Goal: Navigation & Orientation: Find specific page/section

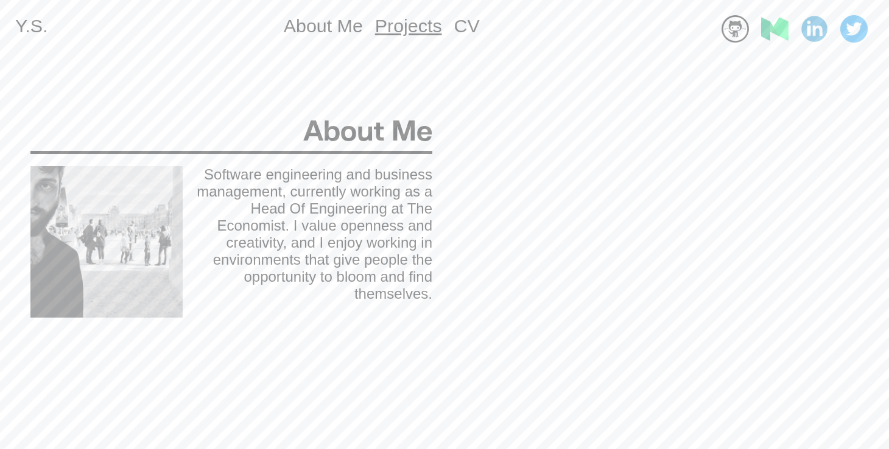
click at [397, 32] on link "Projects" at bounding box center [408, 25] width 67 height 21
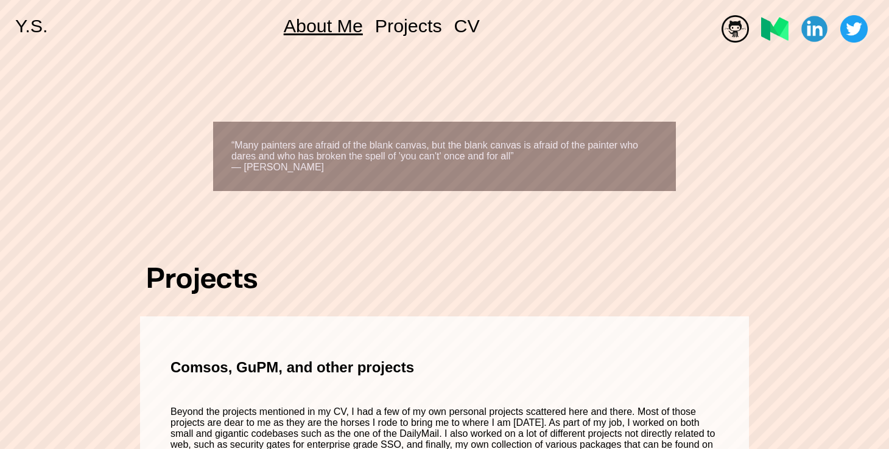
click at [317, 20] on link "About Me" at bounding box center [323, 25] width 79 height 21
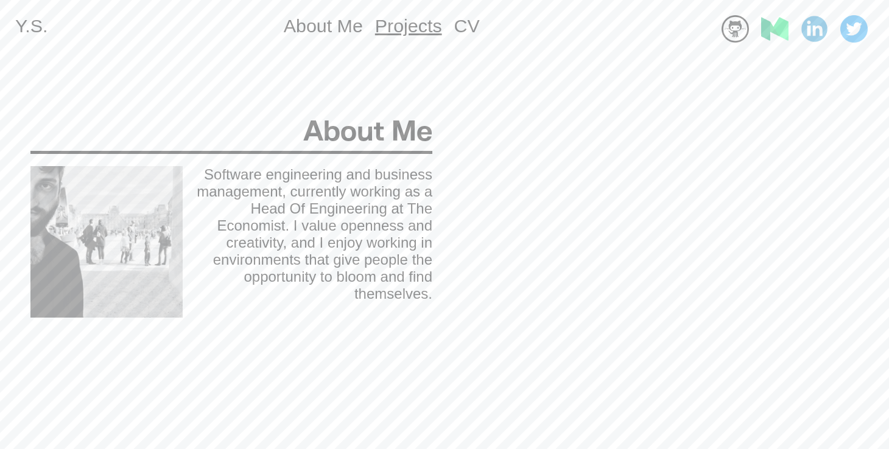
click at [389, 24] on link "Projects" at bounding box center [408, 25] width 67 height 21
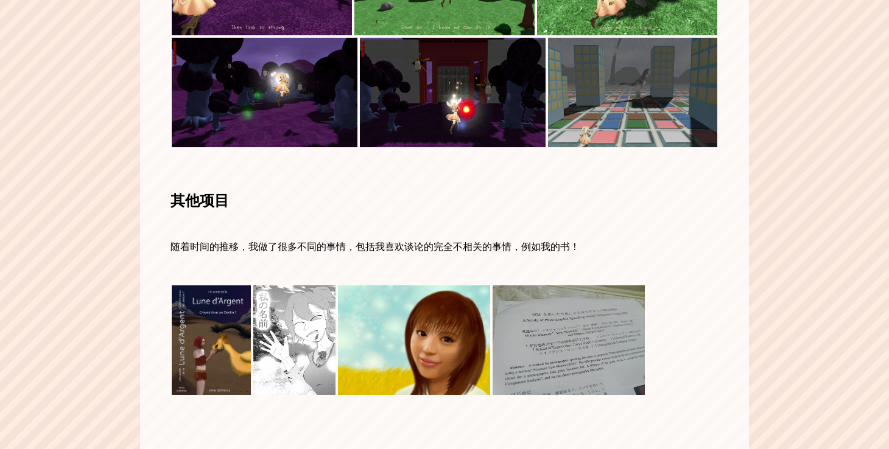
scroll to position [2389, 0]
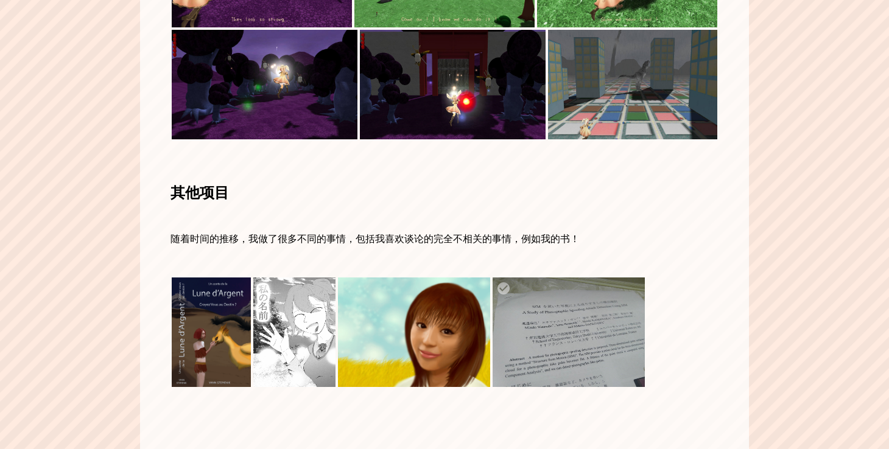
click at [562, 315] on img at bounding box center [569, 333] width 152 height 110
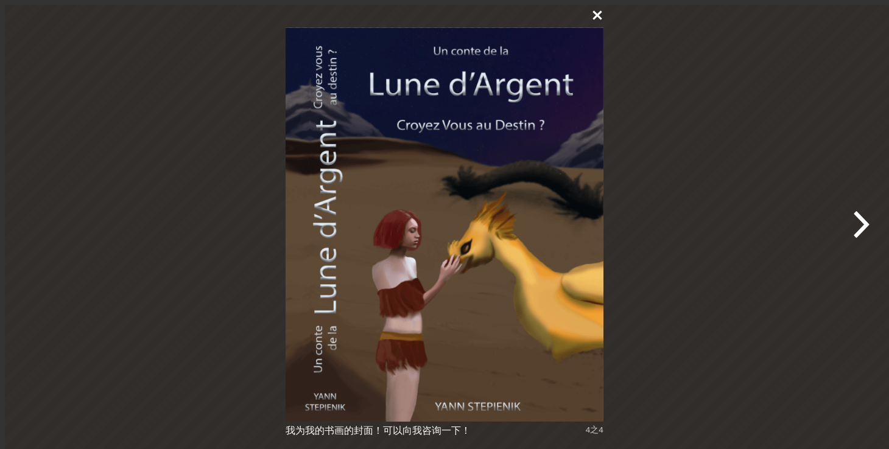
click at [599, 12] on icon at bounding box center [597, 15] width 9 height 9
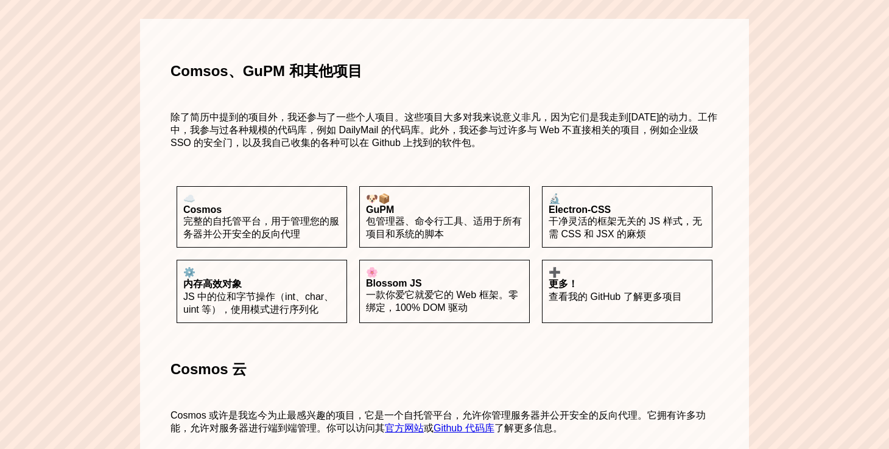
scroll to position [0, 0]
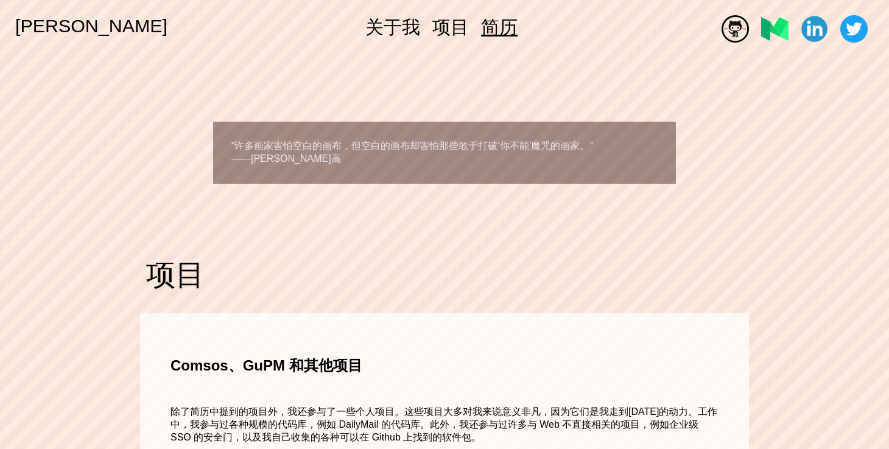
click at [481, 20] on font "简历" at bounding box center [499, 26] width 37 height 21
